Goal: Navigation & Orientation: Find specific page/section

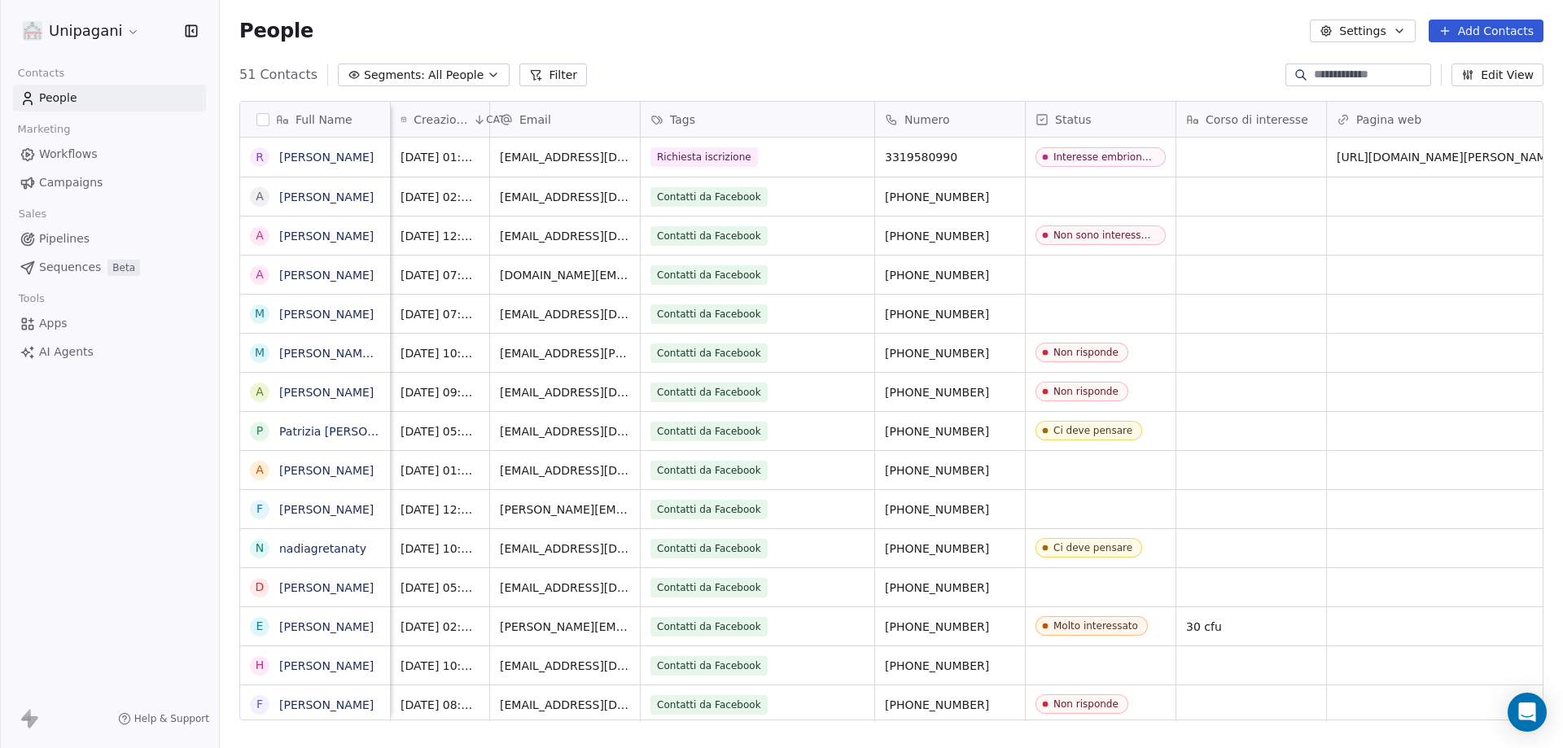
scroll to position [646, 1331]
